Goal: Information Seeking & Learning: Check status

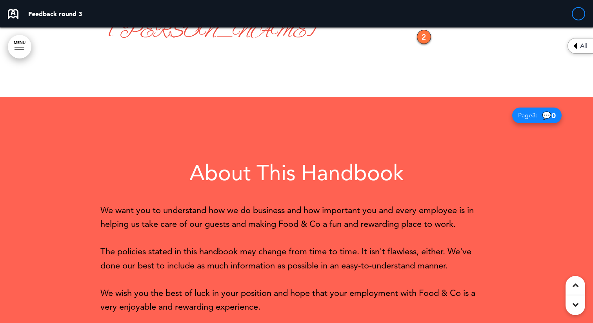
scroll to position [511, 0]
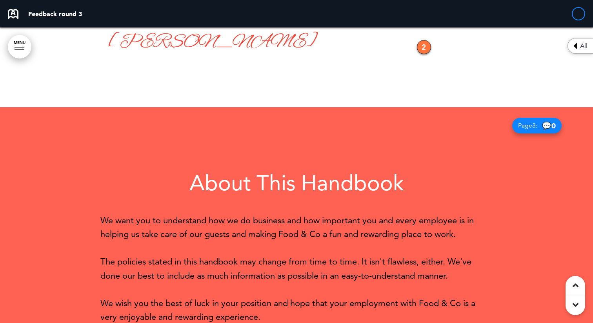
click at [579, 13] on div at bounding box center [578, 13] width 13 height 13
click at [580, 18] on div at bounding box center [578, 13] width 13 height 13
click at [580, 47] on span "All" at bounding box center [583, 46] width 7 height 6
click at [576, 46] on icon at bounding box center [575, 45] width 4 height 9
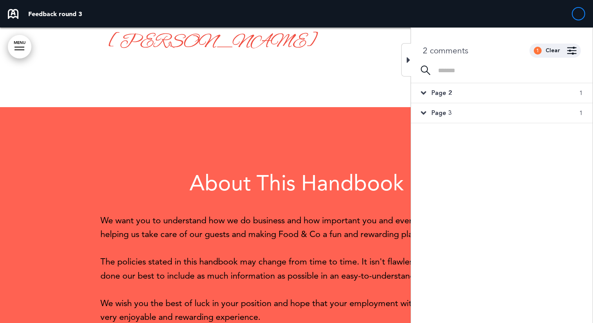
click at [421, 93] on icon at bounding box center [423, 93] width 5 height 9
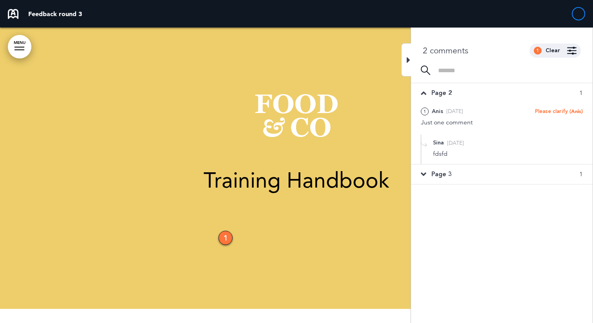
scroll to position [0, 0]
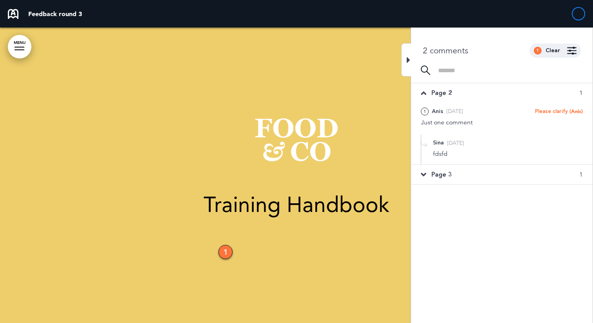
click at [426, 93] on div "Page 2 1" at bounding box center [502, 93] width 182 height 20
click at [427, 114] on div "Page 3 1" at bounding box center [502, 113] width 182 height 20
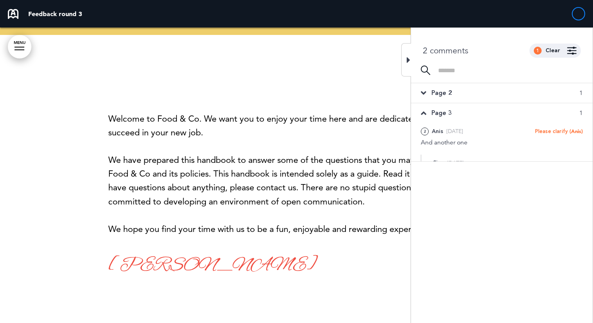
scroll to position [295, 0]
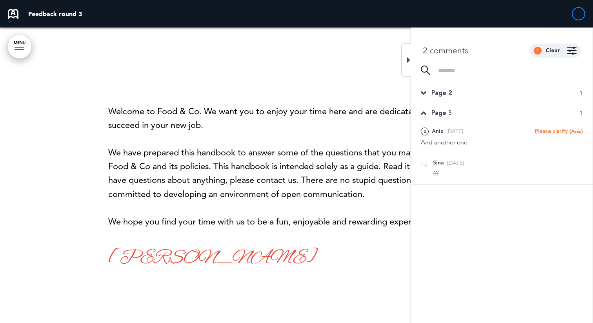
click at [427, 114] on div "Page 3 1" at bounding box center [502, 113] width 182 height 20
click at [320, 136] on div "Welcome to Food & Co. We want you to enjoy your time here and are dedicated to …" at bounding box center [296, 153] width 377 height 152
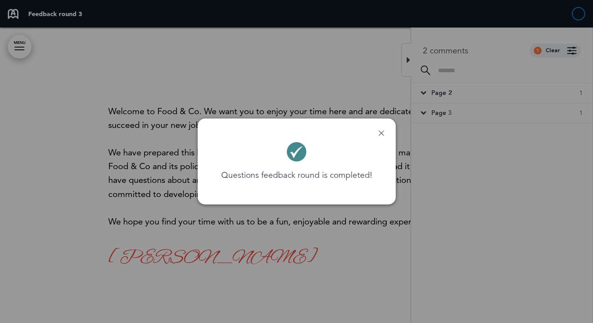
click at [321, 174] on p "Questions feedback round is completed!" at bounding box center [296, 174] width 151 height 11
click at [348, 174] on p "Questions feedback round is completed!" at bounding box center [296, 174] width 151 height 11
click at [380, 133] on link at bounding box center [380, 132] width 5 height 5
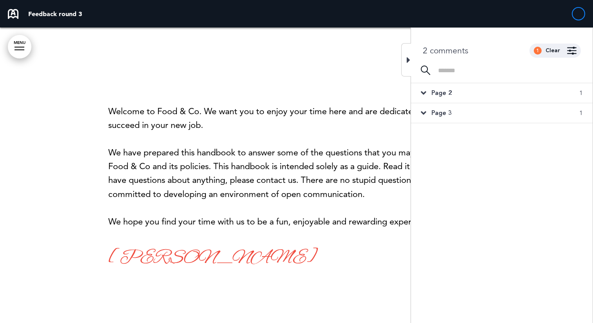
click at [364, 144] on div "Welcome to Food & Co. We want you to enjoy your time here and are dedicated to …" at bounding box center [296, 153] width 377 height 152
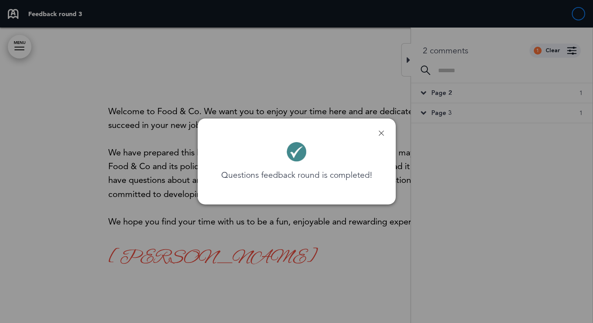
click at [379, 136] on div "Questions feedback round is completed!" at bounding box center [297, 161] width 198 height 86
click at [404, 64] on div at bounding box center [296, 161] width 593 height 323
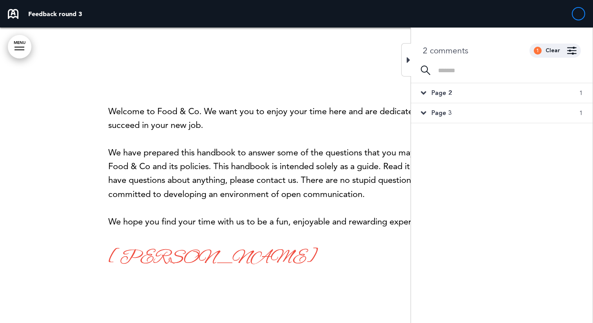
click at [406, 58] on div at bounding box center [406, 59] width 10 height 33
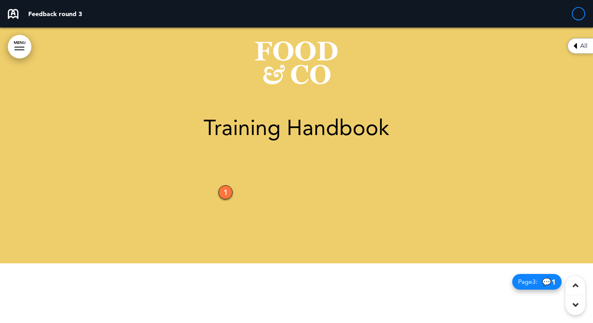
scroll to position [0, 0]
